Goal: Task Accomplishment & Management: Use online tool/utility

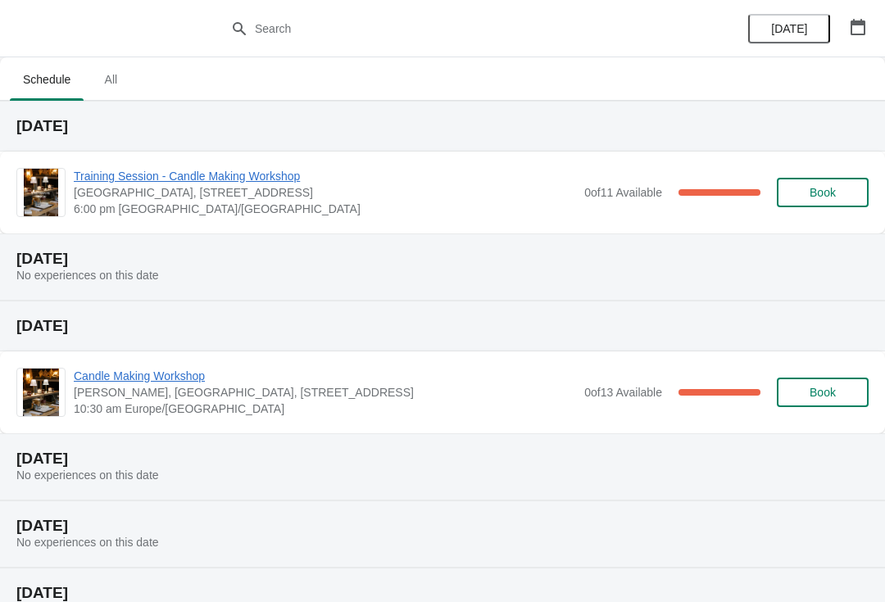
click at [194, 177] on span "Training Session - Candle Making Workshop" at bounding box center [325, 176] width 502 height 16
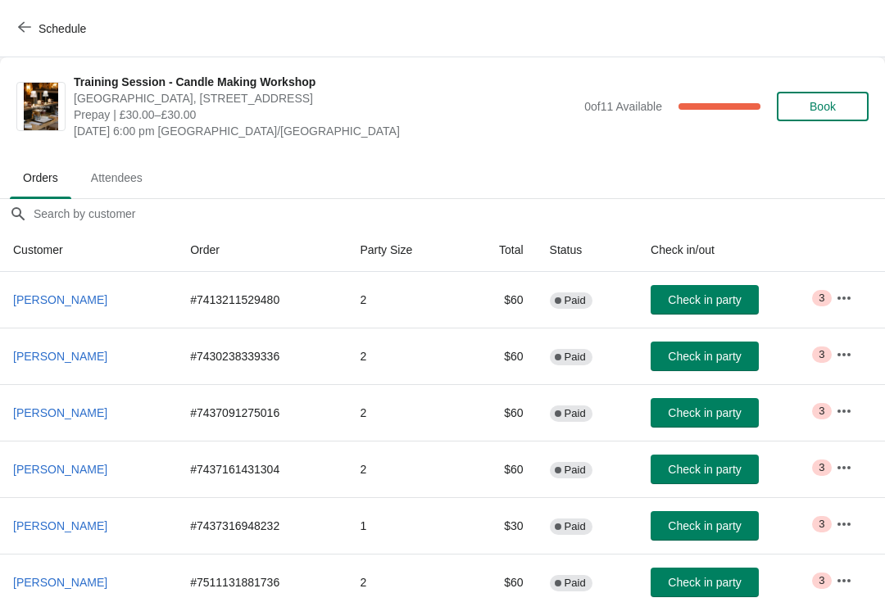
click at [703, 299] on span "Check in party" at bounding box center [704, 299] width 73 height 13
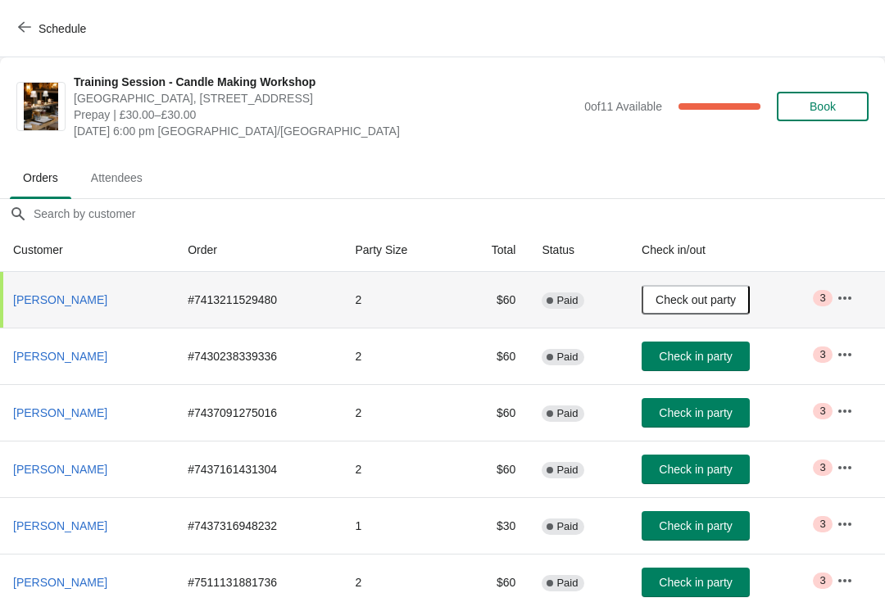
click at [697, 301] on span "Check out party" at bounding box center [695, 299] width 80 height 13
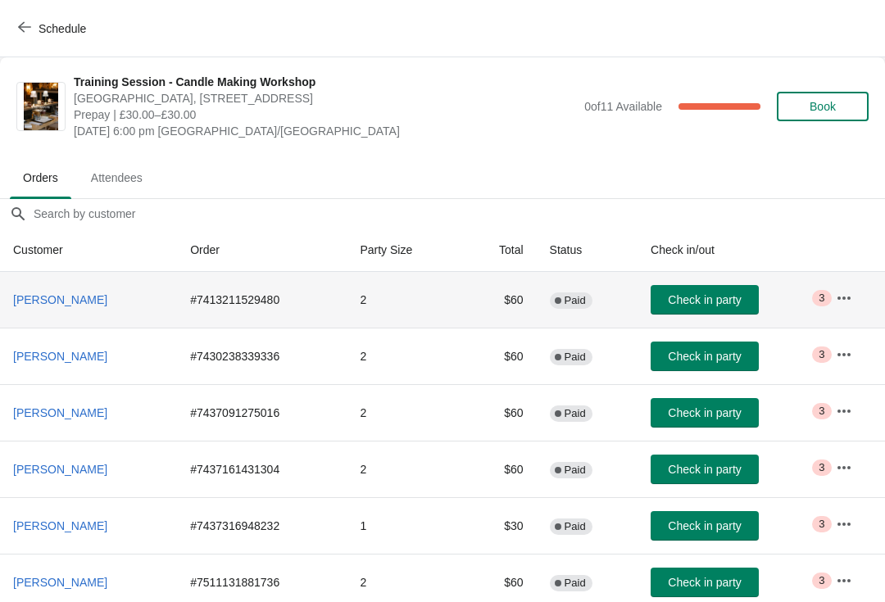
click at [846, 297] on icon "button" at bounding box center [844, 298] width 16 height 16
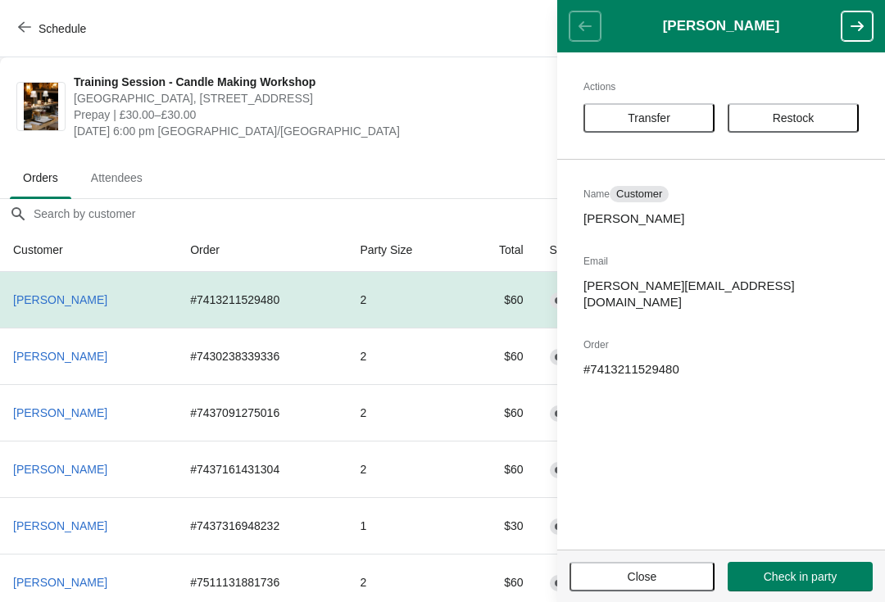
click at [472, 128] on span "[DATE] 6:00 pm [GEOGRAPHIC_DATA]/[GEOGRAPHIC_DATA]" at bounding box center [325, 131] width 502 height 16
click at [654, 570] on span "Close" at bounding box center [642, 576] width 29 height 13
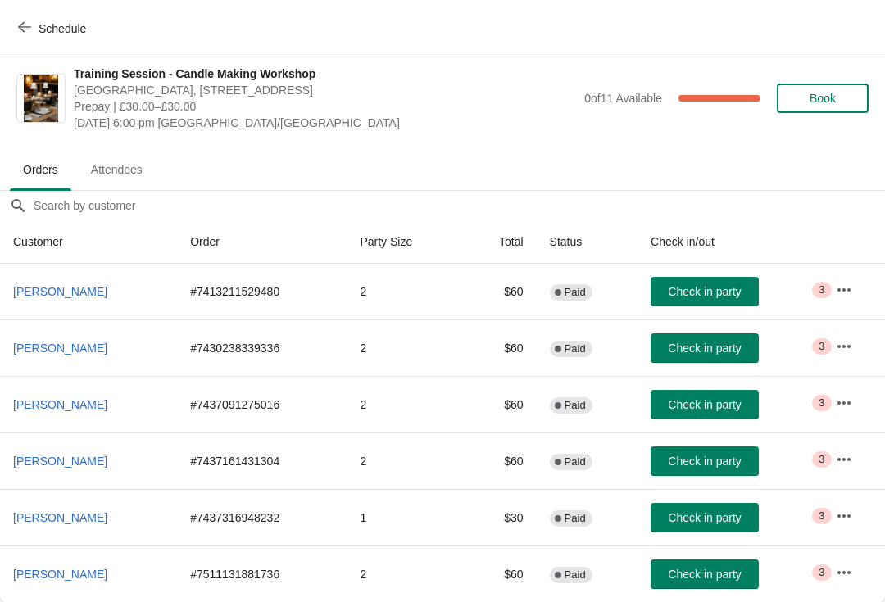
scroll to position [8, 0]
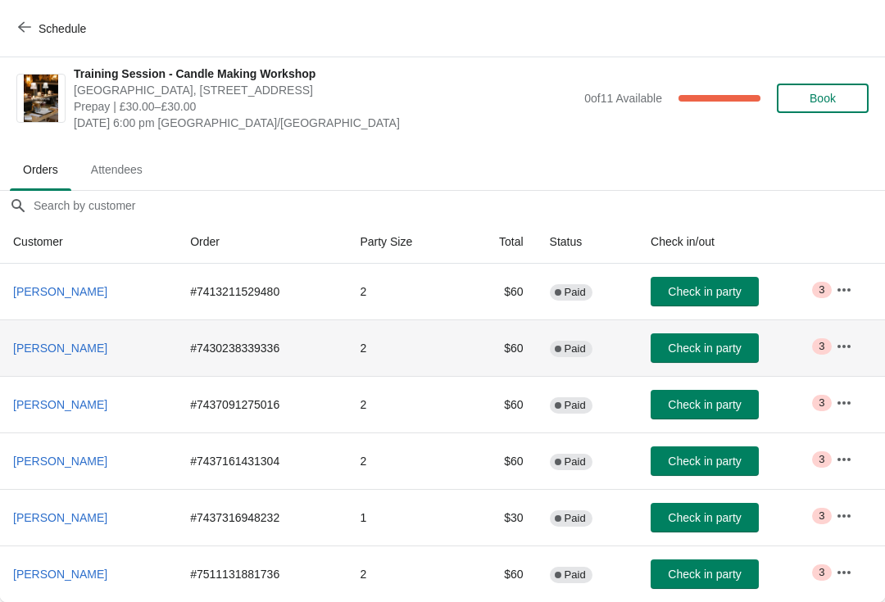
click at [372, 355] on td "2" at bounding box center [405, 348] width 116 height 57
click at [843, 293] on icon "button" at bounding box center [844, 290] width 16 height 16
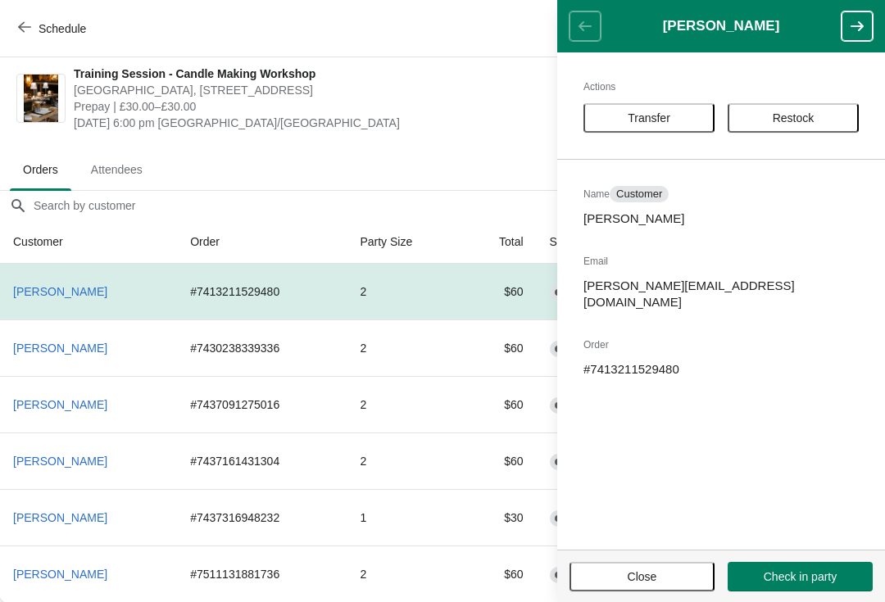
click at [481, 126] on span "[DATE] 6:00 pm [GEOGRAPHIC_DATA]/[GEOGRAPHIC_DATA]" at bounding box center [325, 123] width 502 height 16
click at [654, 578] on span "Close" at bounding box center [642, 576] width 29 height 13
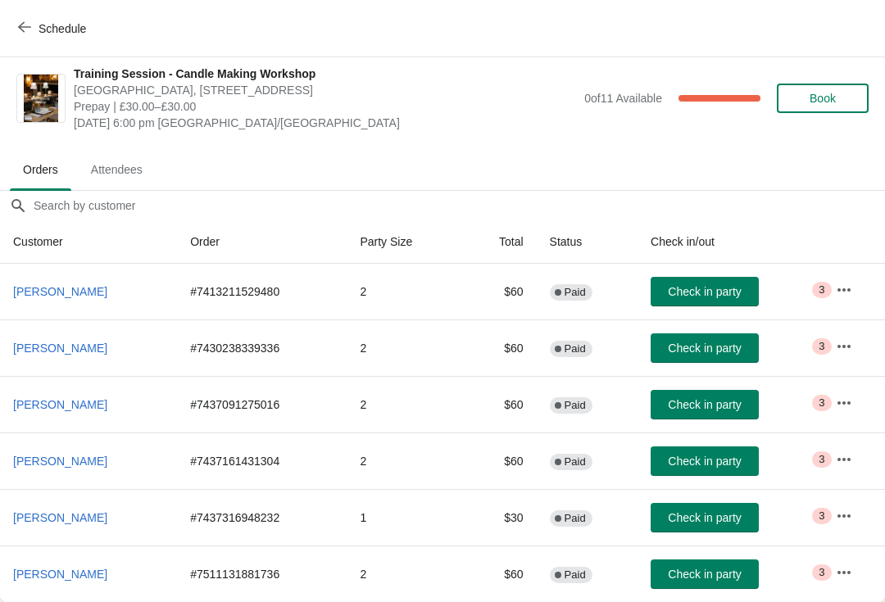
click at [129, 158] on span "Attendees" at bounding box center [117, 169] width 78 height 29
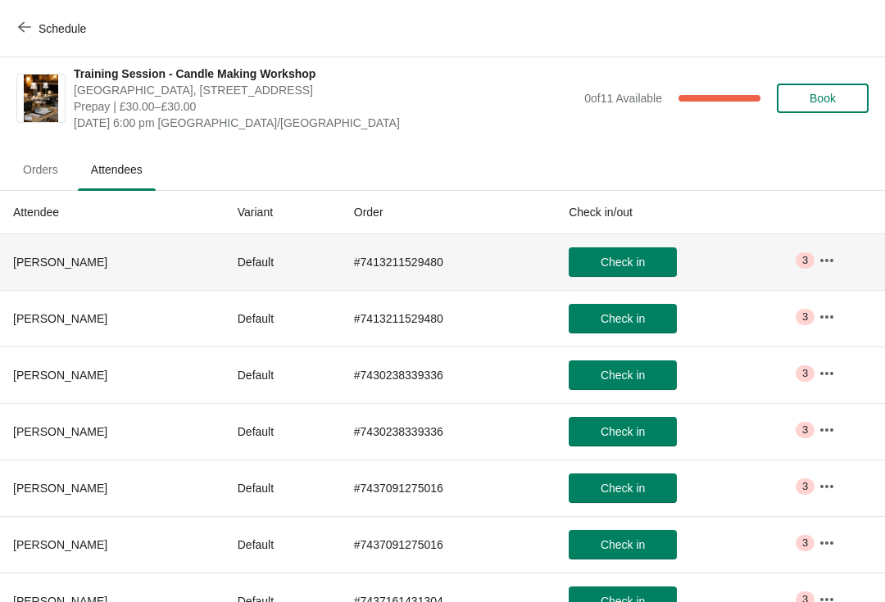
click at [843, 247] on td "Critical 3" at bounding box center [844, 262] width 79 height 56
click at [824, 262] on icon "button" at bounding box center [826, 260] width 16 height 16
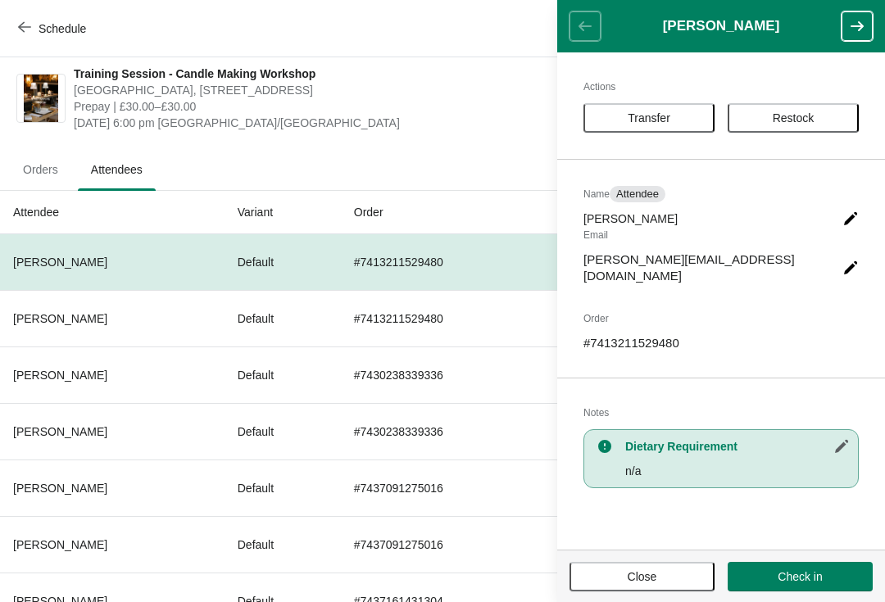
click at [869, 23] on button "button" at bounding box center [856, 25] width 31 height 29
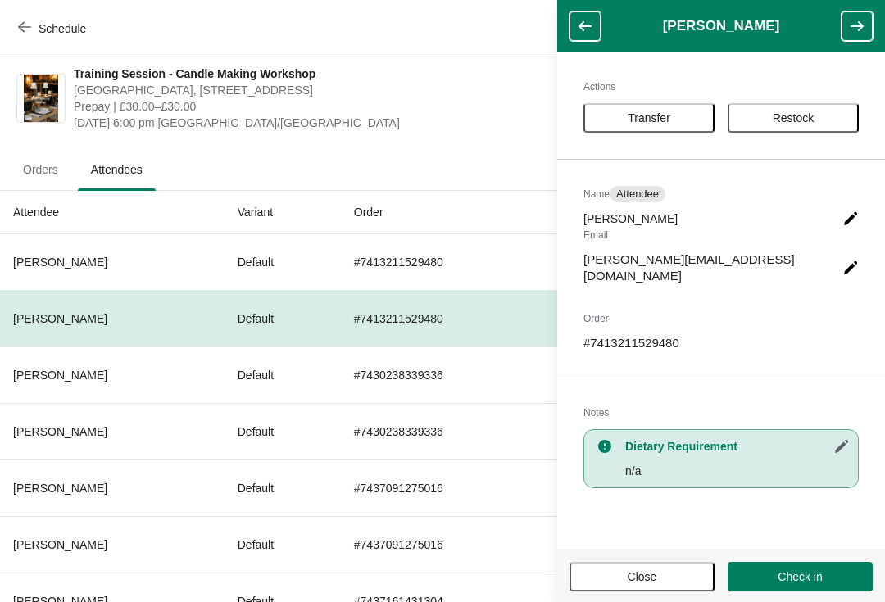
click at [871, 23] on button "button" at bounding box center [856, 25] width 31 height 29
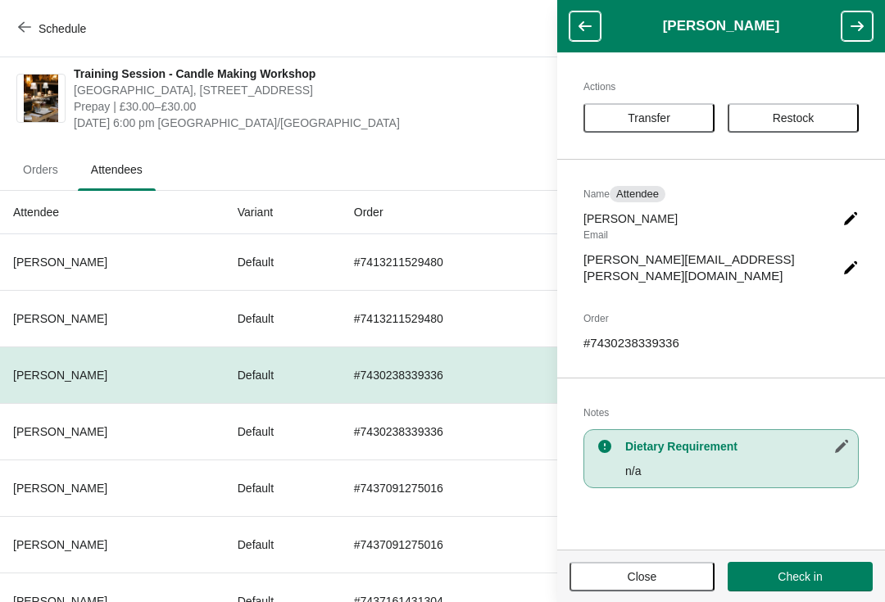
click at [869, 16] on button "button" at bounding box center [856, 25] width 31 height 29
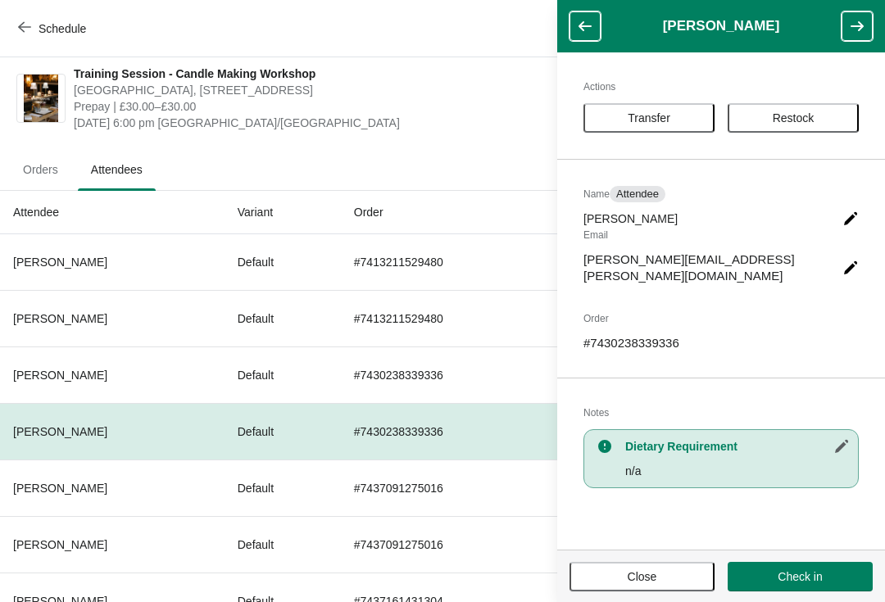
click at [855, 25] on icon "button" at bounding box center [857, 26] width 16 height 16
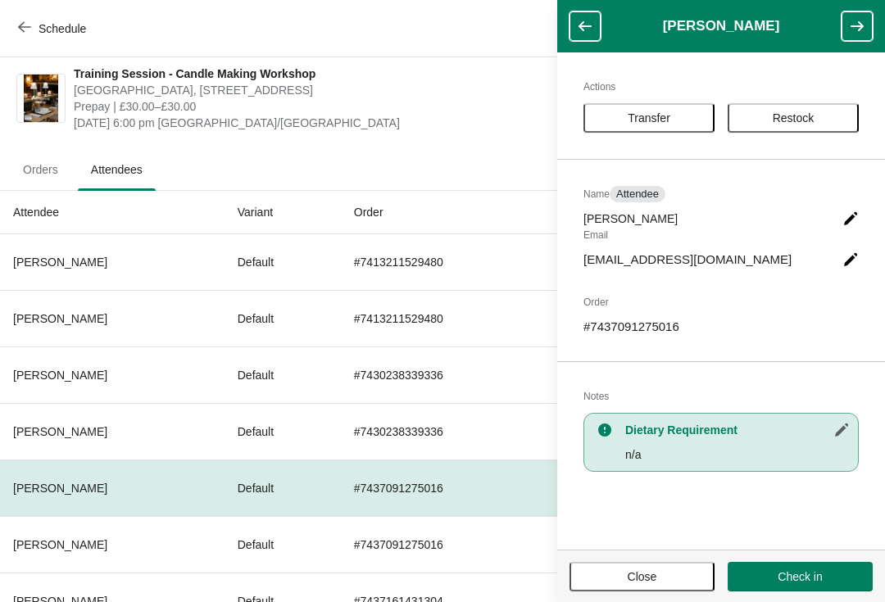
click at [859, 27] on icon "button" at bounding box center [856, 26] width 13 height 10
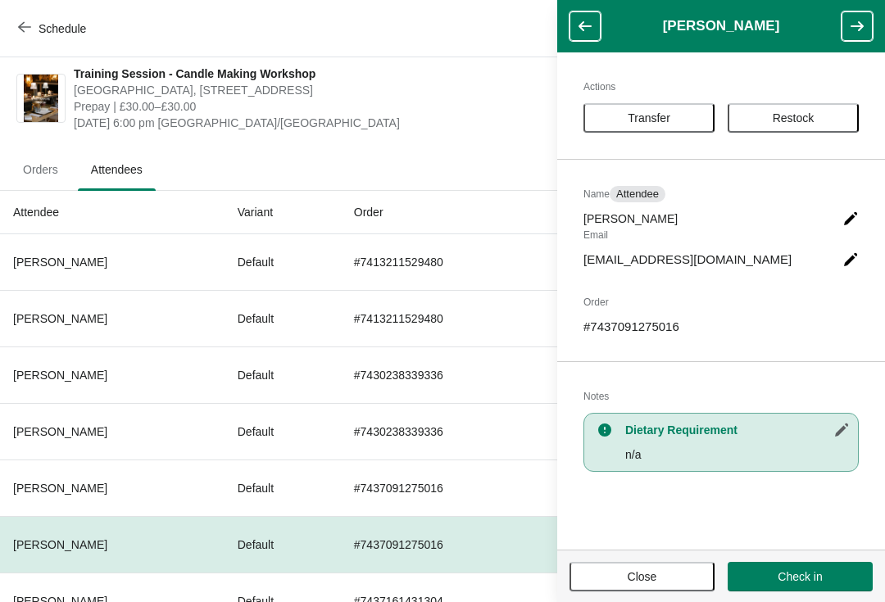
click at [855, 31] on icon "button" at bounding box center [857, 26] width 16 height 16
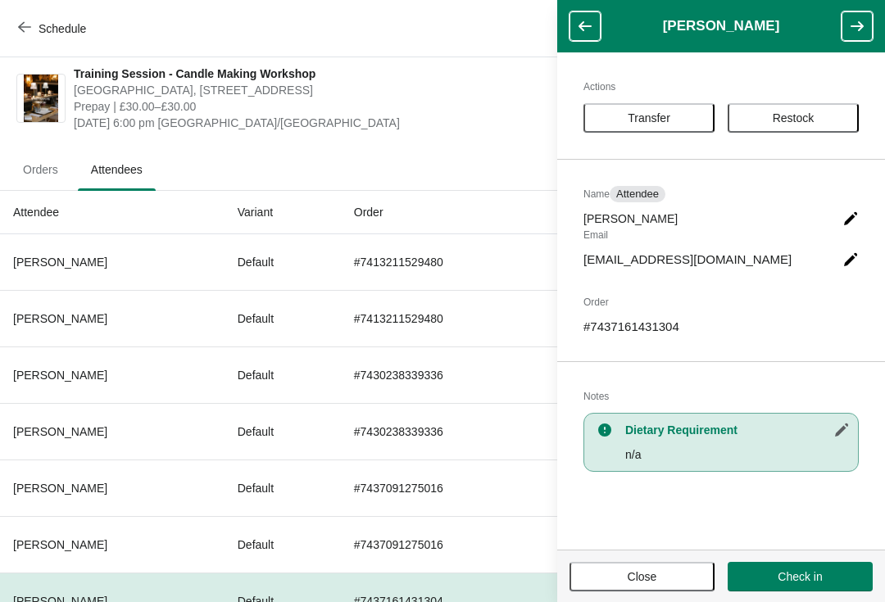
click at [854, 32] on icon "button" at bounding box center [857, 26] width 16 height 16
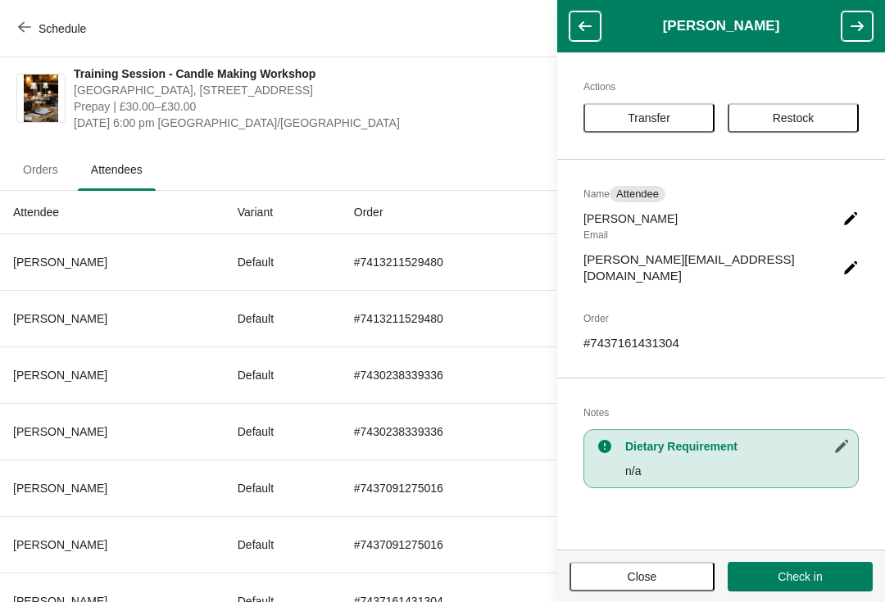
click at [850, 37] on button "button" at bounding box center [856, 25] width 31 height 29
click at [851, 34] on icon "button" at bounding box center [857, 26] width 16 height 16
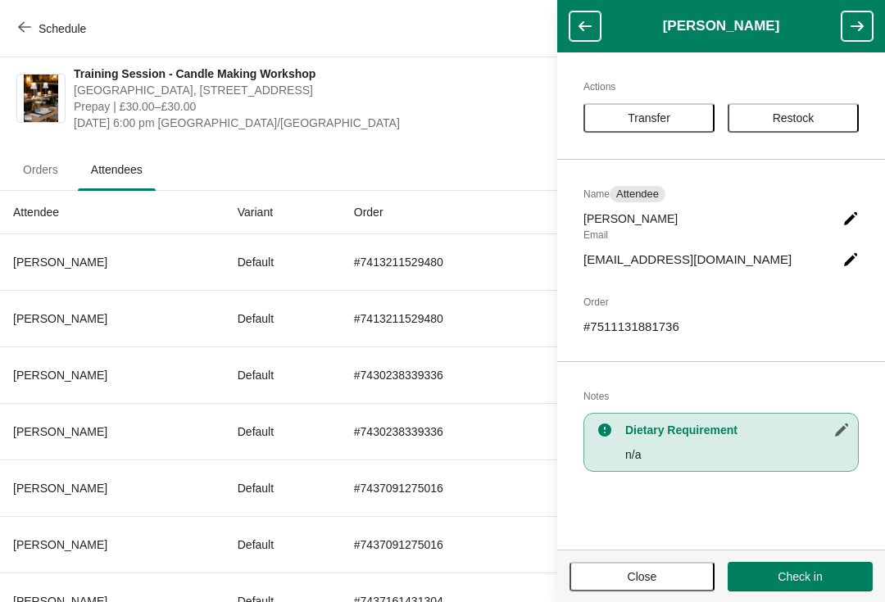
click at [853, 33] on icon "button" at bounding box center [857, 26] width 16 height 16
click at [857, 34] on header "[PERSON_NAME]" at bounding box center [721, 26] width 328 height 52
click at [859, 33] on header "[PERSON_NAME]" at bounding box center [721, 26] width 328 height 52
click at [855, 37] on header "[PERSON_NAME]" at bounding box center [721, 26] width 328 height 52
click at [860, 24] on header "[PERSON_NAME]" at bounding box center [721, 26] width 328 height 52
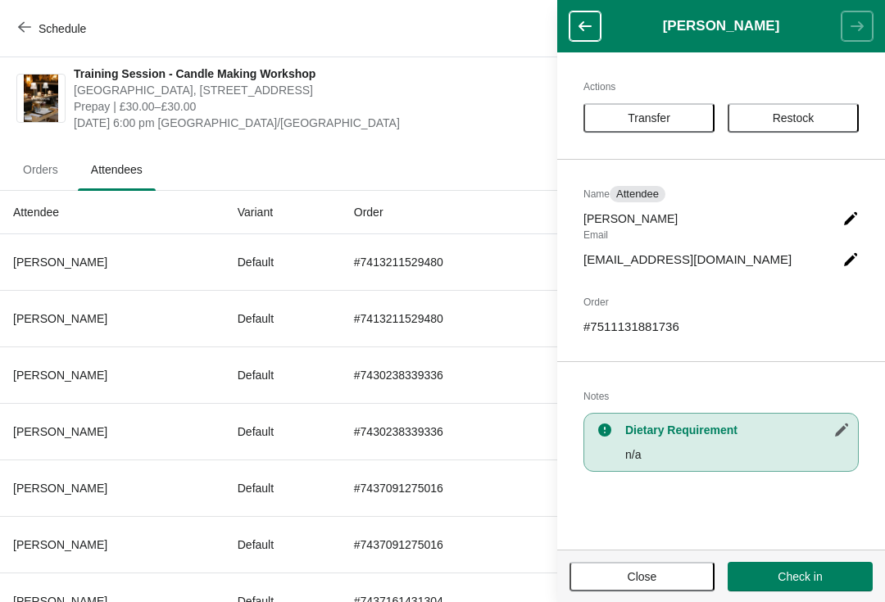
click at [861, 20] on header "[PERSON_NAME]" at bounding box center [721, 26] width 328 height 52
click at [632, 589] on button "Close" at bounding box center [641, 576] width 145 height 29
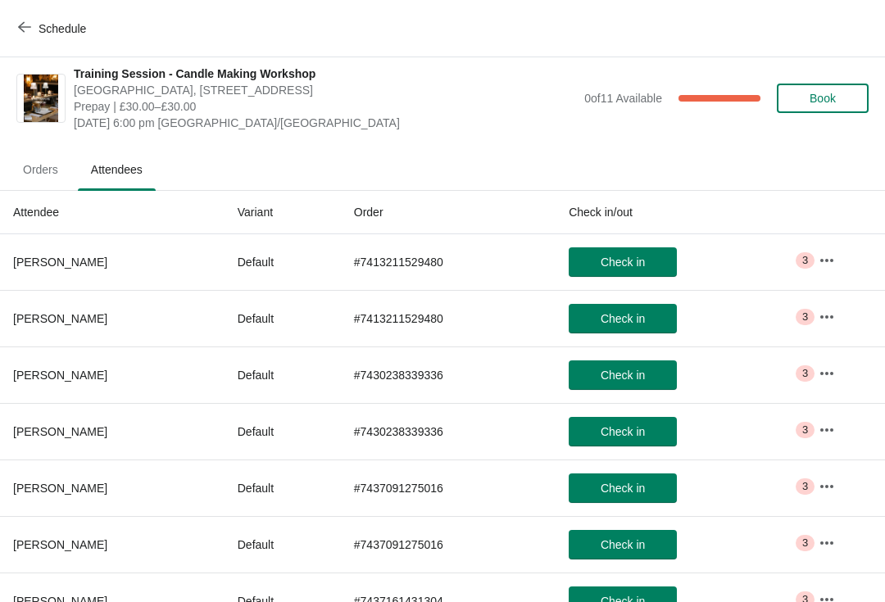
click at [658, 588] on button "Check in" at bounding box center [623, 601] width 108 height 29
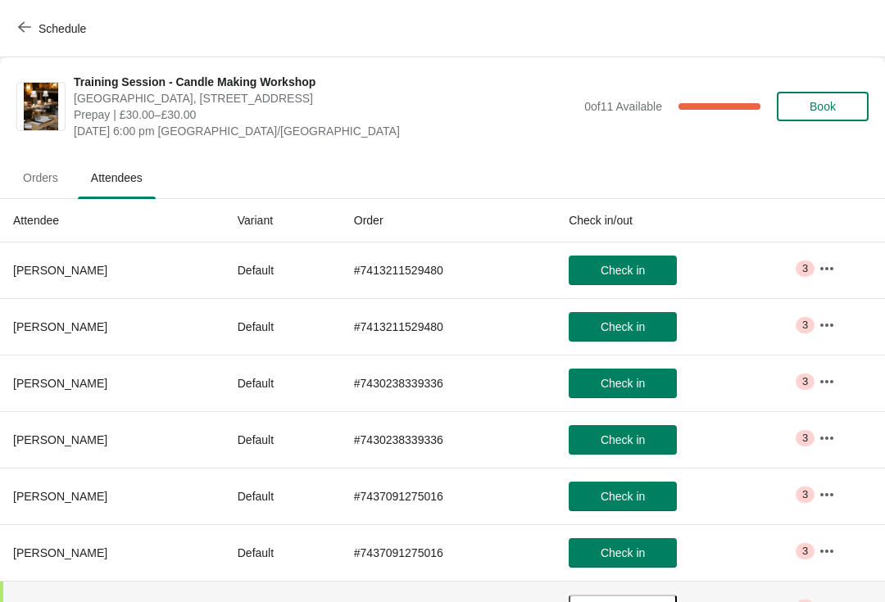
scroll to position [0, 0]
click at [41, 178] on span "Orders" at bounding box center [40, 177] width 61 height 29
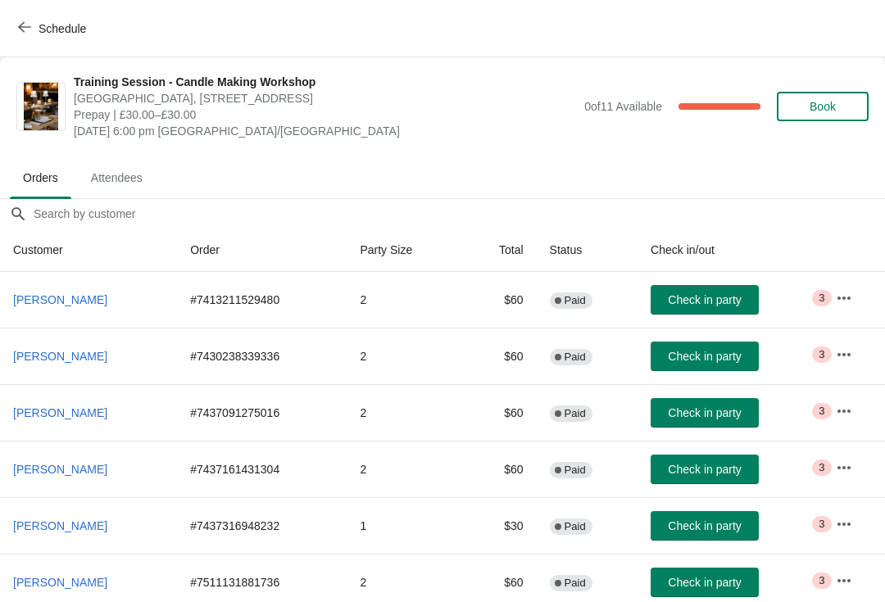
click at [120, 184] on span "Attendees" at bounding box center [117, 177] width 78 height 29
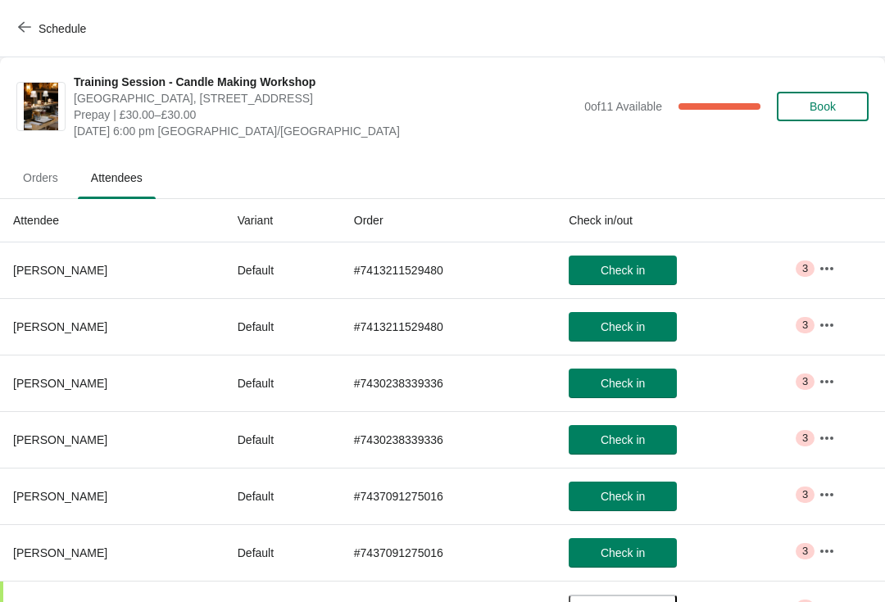
click at [44, 178] on span "Orders" at bounding box center [40, 177] width 61 height 29
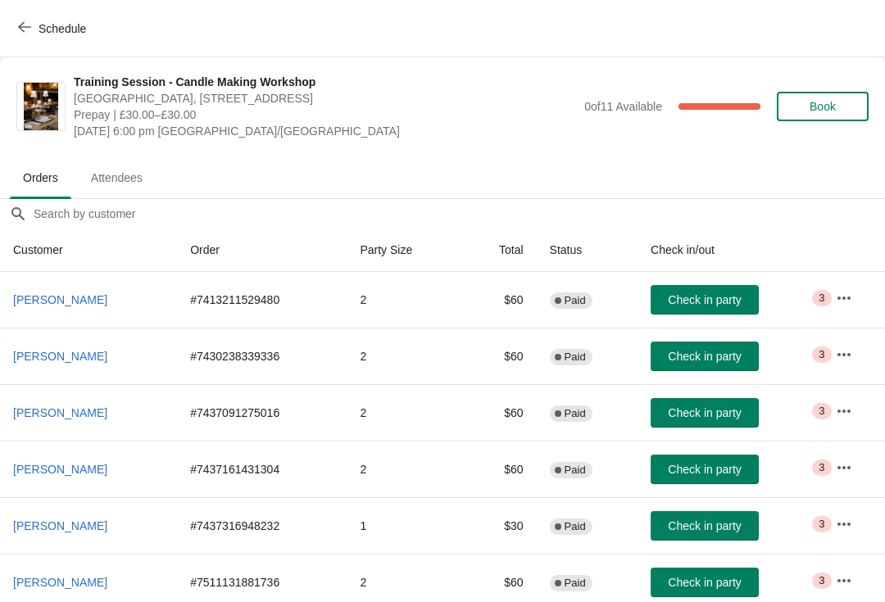
click at [134, 170] on span "Attendees" at bounding box center [117, 177] width 78 height 29
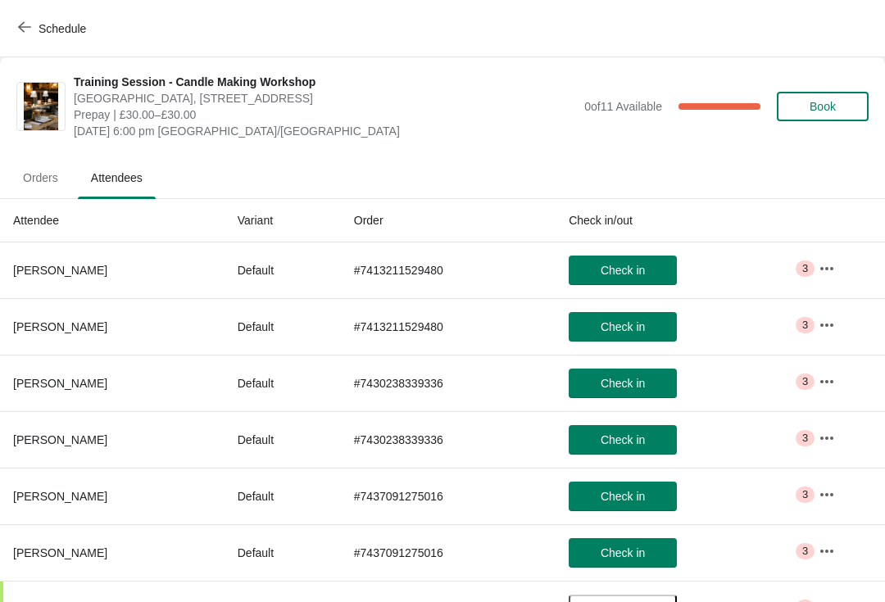
click at [61, 188] on span "Orders" at bounding box center [40, 177] width 61 height 29
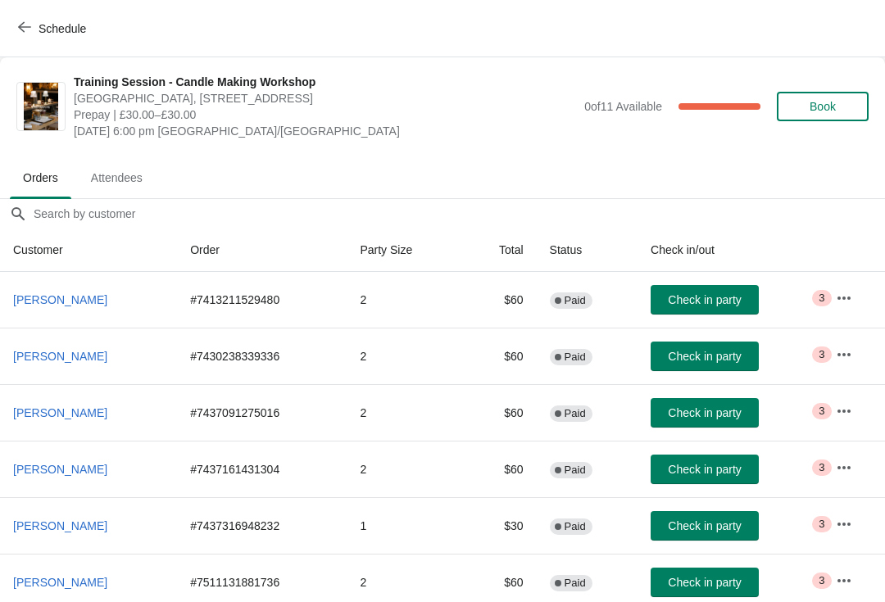
click at [705, 413] on span "Check in party" at bounding box center [704, 412] width 73 height 13
